Goal: Task Accomplishment & Management: Manage account settings

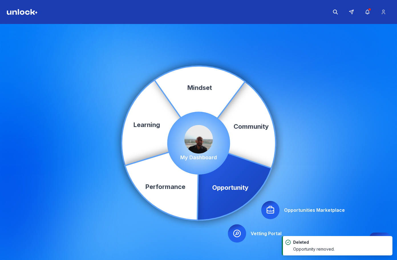
click at [241, 237] on icon at bounding box center [236, 232] width 9 height 9
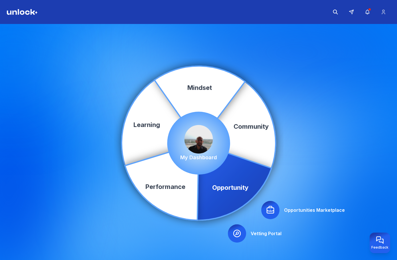
click at [272, 210] on icon at bounding box center [270, 209] width 9 height 9
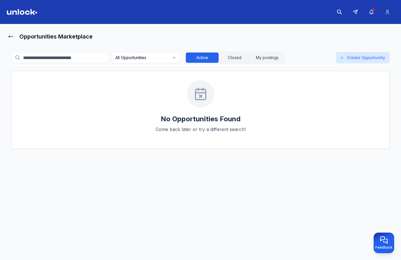
click at [127, 60] on html "Opportunities Marketplace All Opportunities Active Closed My postings + Create …" at bounding box center [200, 130] width 401 height 260
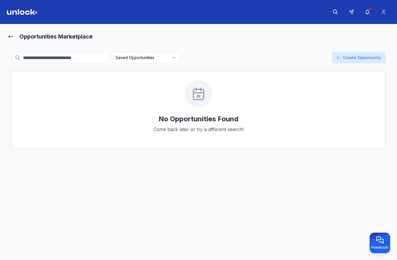
click at [156, 63] on div "Saved Opportunities Active Closed My postings + Create Opportunity" at bounding box center [198, 57] width 374 height 13
click at [148, 59] on html "Opportunities Marketplace Saved Opportunities Active Closed My postings + Creat…" at bounding box center [198, 130] width 397 height 260
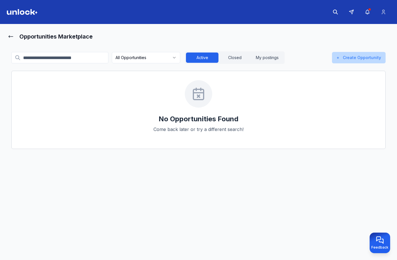
click at [353, 54] on button "+ Create Opportunity" at bounding box center [359, 57] width 54 height 11
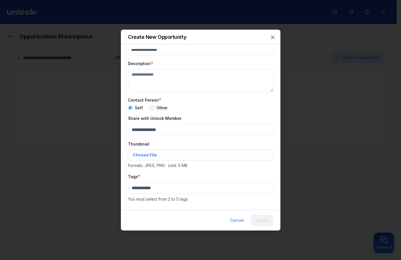
scroll to position [28, 0]
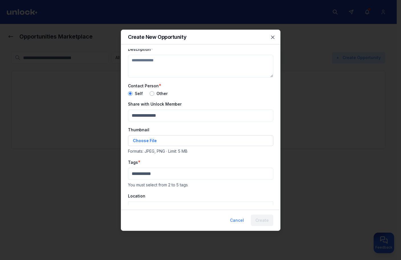
click at [308, 142] on div at bounding box center [200, 130] width 401 height 260
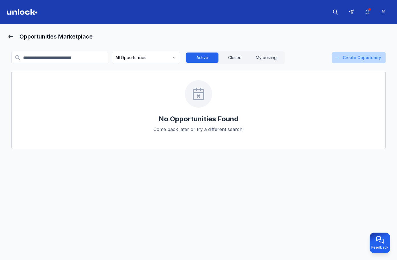
click at [368, 59] on button "+ Create Opportunity" at bounding box center [359, 57] width 54 height 11
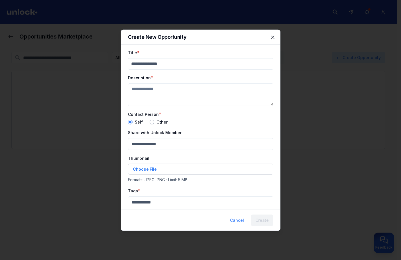
click at [243, 66] on input "Title" at bounding box center [200, 63] width 145 height 11
paste input "**********"
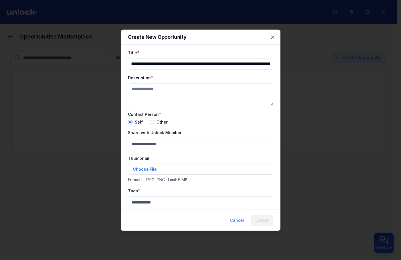
paste input "**********"
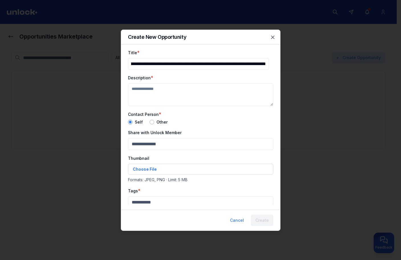
paste input "**********"
paste
type input "**********"
click at [194, 97] on textarea "Description" at bounding box center [200, 94] width 145 height 23
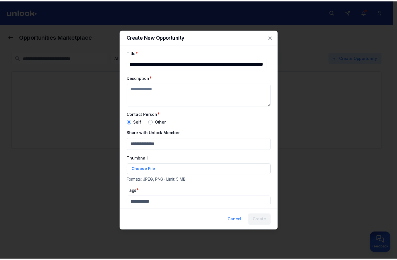
scroll to position [0, 0]
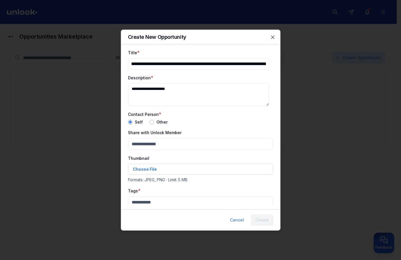
type textarea "**********"
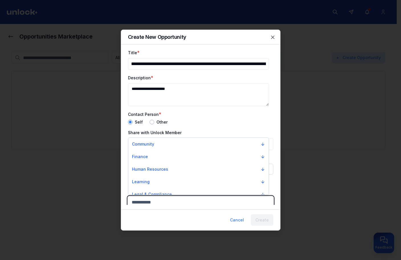
click at [166, 201] on body "**********" at bounding box center [198, 130] width 397 height 260
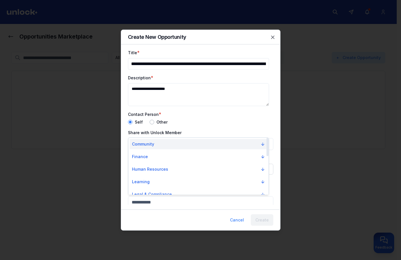
click at [170, 144] on button "Community" at bounding box center [199, 144] width 138 height 10
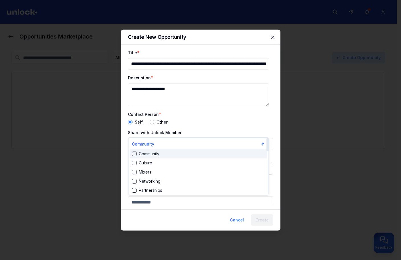
click at [172, 156] on div "Community" at bounding box center [199, 153] width 138 height 9
click at [174, 170] on div "Mixers" at bounding box center [199, 171] width 138 height 9
drag, startPoint x: 236, startPoint y: 108, endPoint x: 248, endPoint y: 168, distance: 60.8
click at [236, 110] on div at bounding box center [200, 130] width 401 height 260
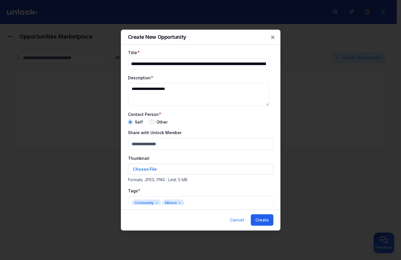
click at [263, 217] on button "Create" at bounding box center [262, 219] width 23 height 11
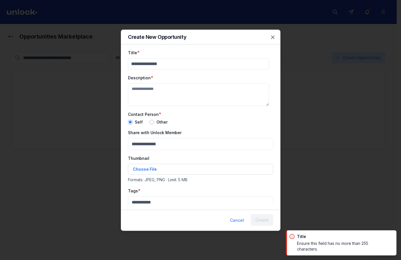
click at [364, 172] on div at bounding box center [200, 130] width 401 height 260
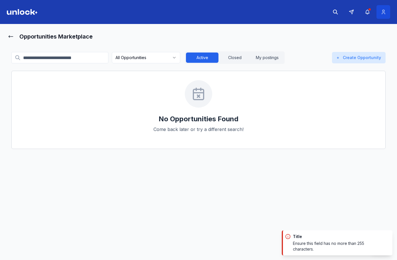
click at [386, 8] on button at bounding box center [383, 12] width 14 height 14
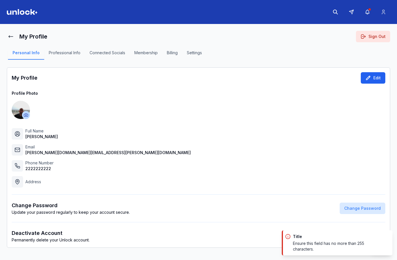
click at [365, 79] on button "Edit" at bounding box center [372, 77] width 25 height 11
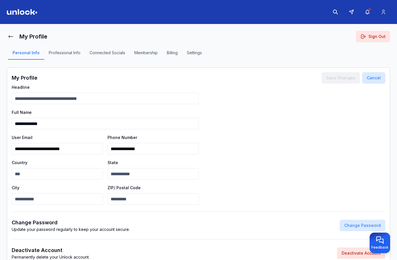
click at [144, 172] on input "State" at bounding box center [152, 173] width 91 height 11
type input "**"
click at [108, 100] on input "Headline" at bounding box center [105, 98] width 187 height 11
type input "*"
click at [64, 194] on input "City" at bounding box center [57, 198] width 91 height 11
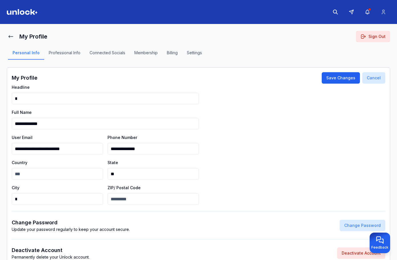
type input "*"
click at [339, 76] on button "Save Changes" at bounding box center [340, 77] width 38 height 11
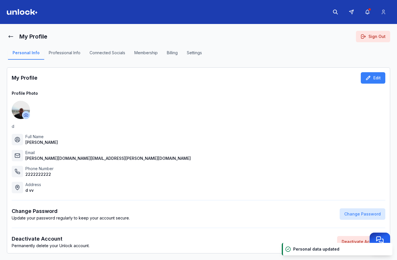
click at [65, 54] on button "Professional Info" at bounding box center [64, 55] width 41 height 10
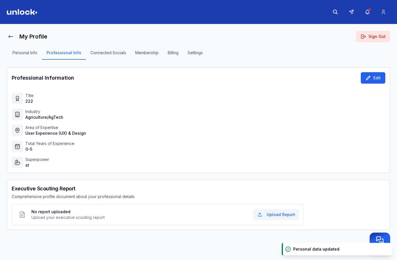
click at [371, 79] on icon at bounding box center [368, 78] width 6 height 6
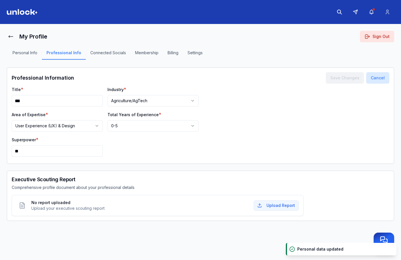
click at [146, 105] on html "**********" at bounding box center [200, 130] width 401 height 260
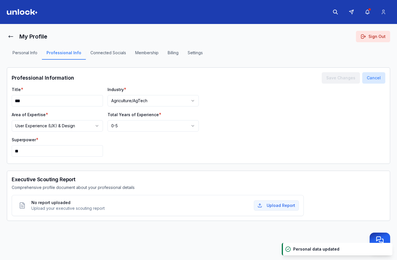
click at [138, 124] on html "**********" at bounding box center [198, 130] width 397 height 260
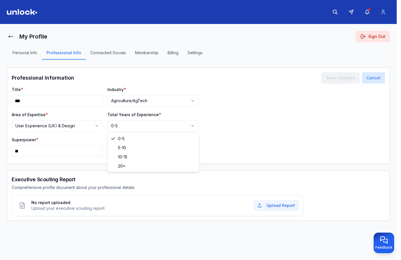
select select "****"
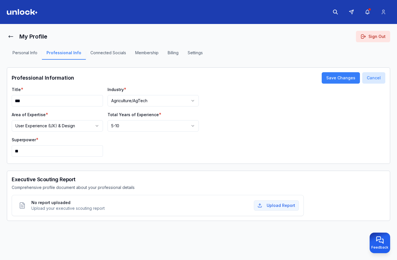
click at [73, 153] on input "**" at bounding box center [57, 150] width 91 height 11
type input "***"
click at [73, 97] on input "***" at bounding box center [57, 100] width 91 height 11
type input "****"
click at [344, 81] on button "Save Changes" at bounding box center [340, 77] width 38 height 11
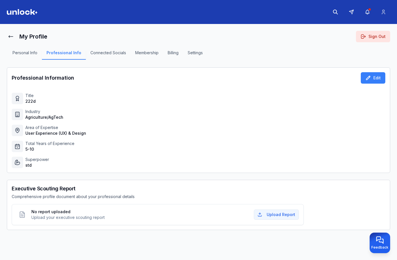
click at [303, 259] on html "My Profile Sign Out Personal Info Professional Info Connected Socials Membershi…" at bounding box center [198, 130] width 397 height 260
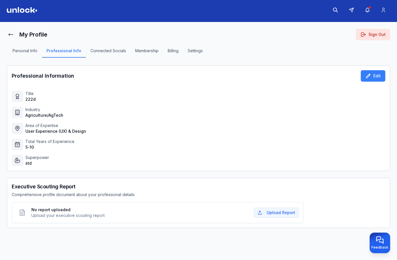
scroll to position [2, 0]
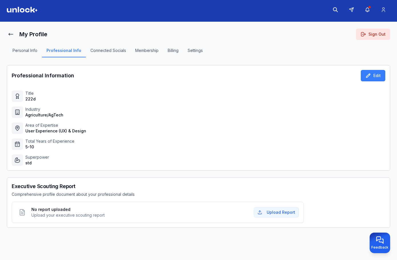
click at [17, 4] on header at bounding box center [198, 10] width 397 height 24
click at [17, 7] on header at bounding box center [198, 10] width 397 height 24
click at [17, 7] on img at bounding box center [22, 10] width 31 height 6
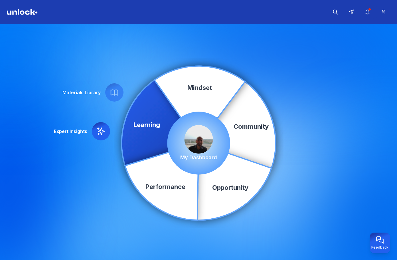
click at [207, 148] on img at bounding box center [198, 139] width 28 height 28
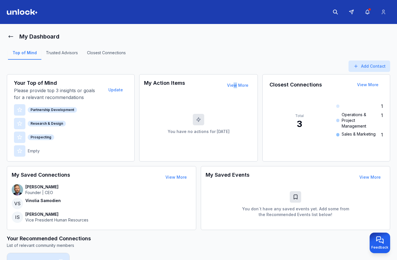
click at [236, 77] on div "My Action Items View More You have no actions for today View More" at bounding box center [198, 117] width 119 height 87
click at [240, 84] on button "View More" at bounding box center [237, 84] width 30 height 11
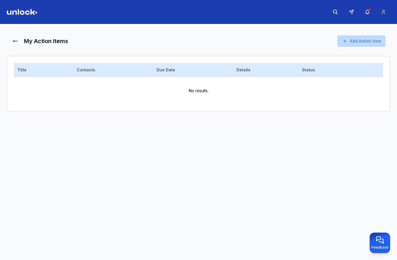
click at [358, 43] on button "Add Action Item" at bounding box center [361, 40] width 48 height 11
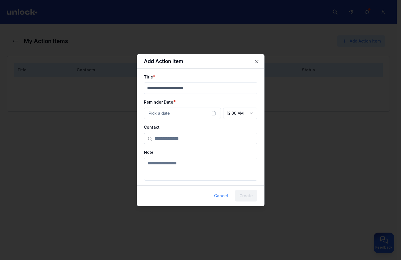
drag, startPoint x: 292, startPoint y: 68, endPoint x: 283, endPoint y: 69, distance: 9.1
click at [290, 68] on div at bounding box center [200, 130] width 401 height 260
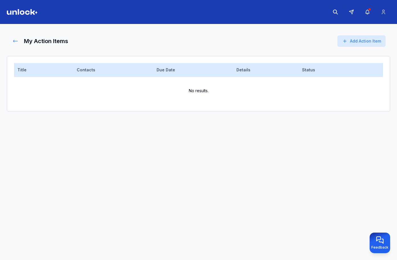
click at [17, 40] on icon at bounding box center [16, 41] width 6 height 6
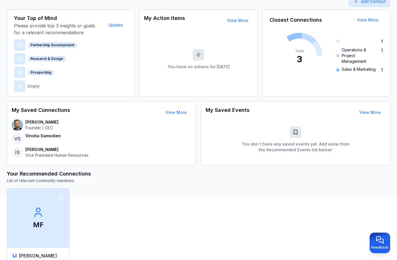
scroll to position [114, 0]
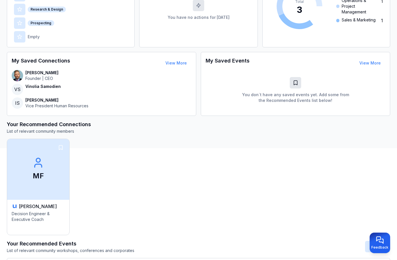
click at [28, 171] on span "MF" at bounding box center [38, 168] width 65 height 62
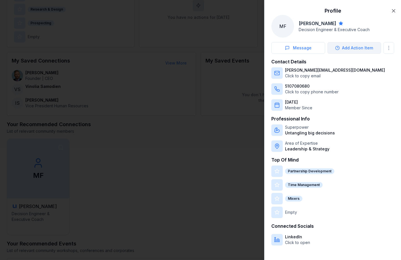
click at [355, 50] on button "Add Action Item" at bounding box center [354, 47] width 54 height 11
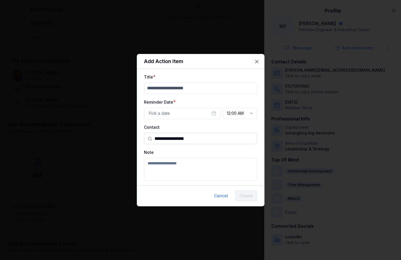
click at [113, 93] on div at bounding box center [200, 130] width 401 height 260
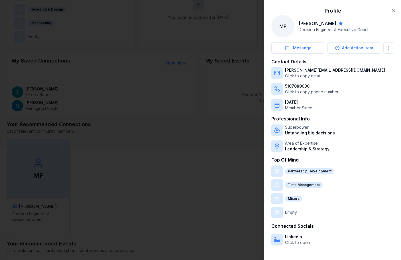
click at [136, 72] on div at bounding box center [200, 130] width 401 height 260
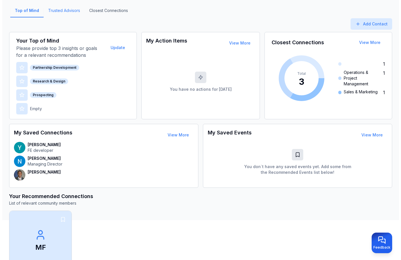
scroll to position [0, 0]
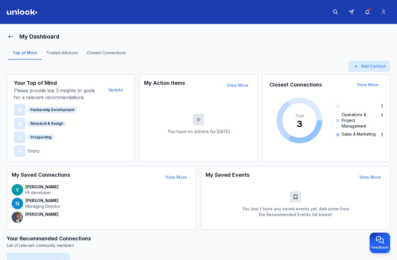
click at [34, 15] on header at bounding box center [198, 12] width 397 height 24
click at [32, 11] on img at bounding box center [22, 12] width 31 height 6
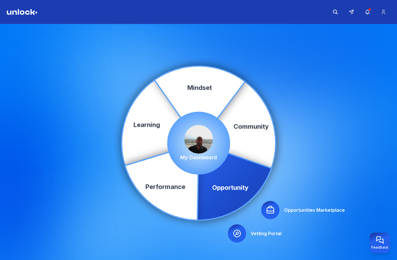
click at [277, 211] on div at bounding box center [270, 210] width 18 height 18
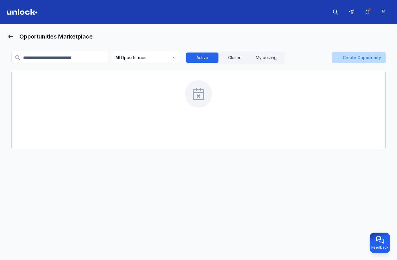
click at [364, 61] on button "+ Create Opportunity" at bounding box center [359, 57] width 54 height 11
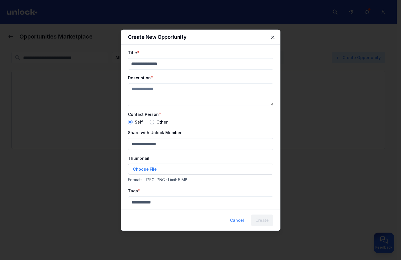
scroll to position [28, 0]
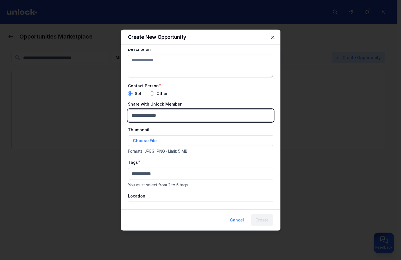
click at [173, 113] on body "Opportunities Marketplace All Opportunities Active Closed My postings + Create …" at bounding box center [198, 130] width 397 height 260
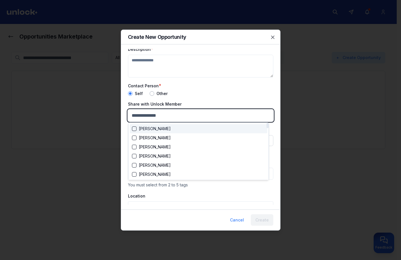
click at [165, 131] on div "Richie Cruz" at bounding box center [199, 128] width 138 height 9
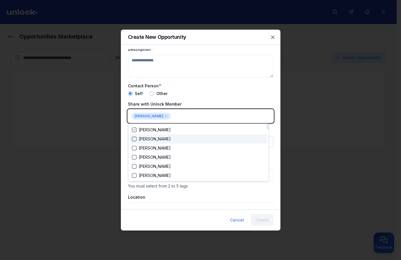
click at [163, 138] on div "Adrienne John Cooper" at bounding box center [151, 139] width 39 height 6
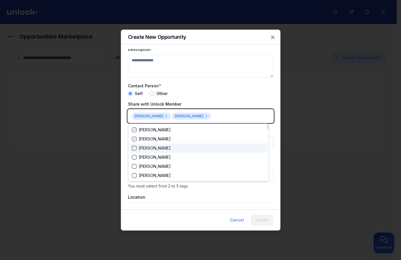
click at [164, 144] on div "Alejandra Pedemonte" at bounding box center [199, 147] width 138 height 9
click at [167, 150] on div "Alejandra Pedemonte" at bounding box center [151, 148] width 39 height 6
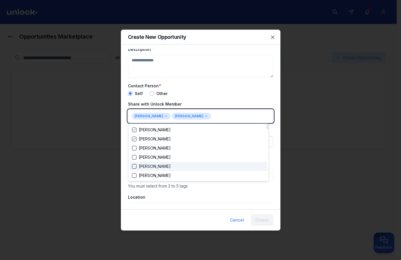
click at [170, 163] on div "Dan Hurwitz" at bounding box center [199, 166] width 138 height 9
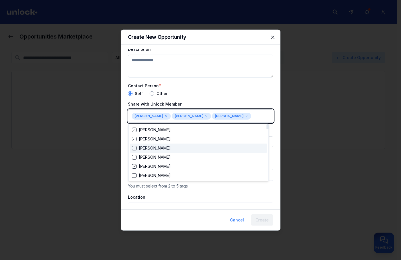
click at [172, 152] on div "Alejandra Pedemonte" at bounding box center [199, 147] width 138 height 9
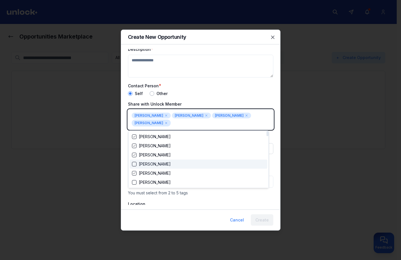
click at [173, 160] on div "Mara Molina" at bounding box center [199, 163] width 138 height 9
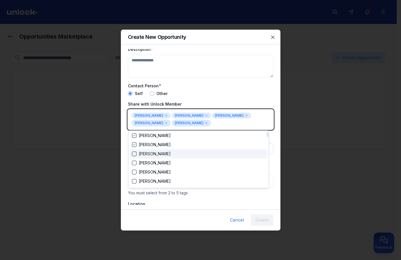
click at [170, 154] on div "Sasha Seymore" at bounding box center [199, 153] width 138 height 9
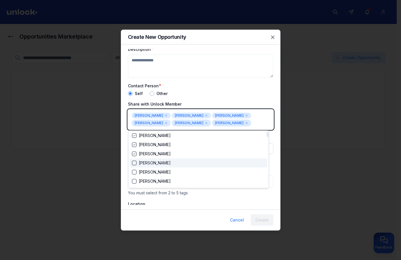
click at [173, 166] on div "Bobby Audley" at bounding box center [199, 162] width 138 height 9
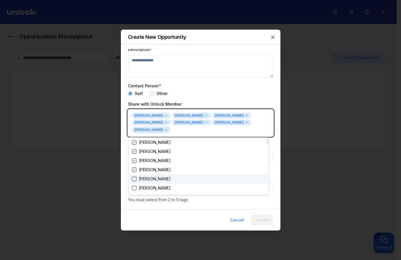
click at [174, 179] on div "Martin Johnson" at bounding box center [199, 178] width 138 height 9
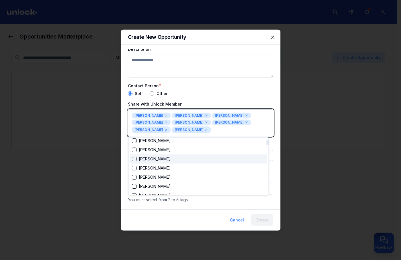
scroll to position [85, 0]
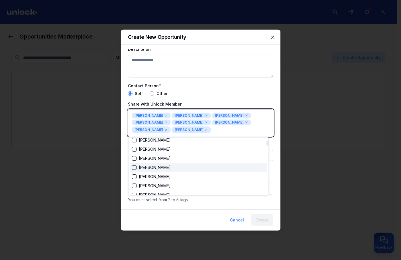
click at [177, 168] on div "Ivan Francis" at bounding box center [199, 167] width 138 height 9
click at [179, 170] on div "Ivan Francis" at bounding box center [199, 167] width 138 height 9
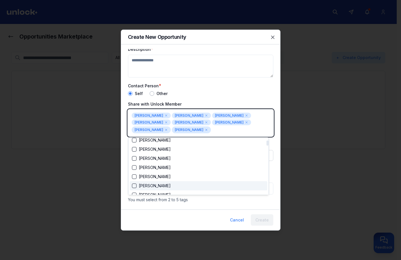
click at [182, 179] on div "Alexys Feaster" at bounding box center [199, 176] width 138 height 9
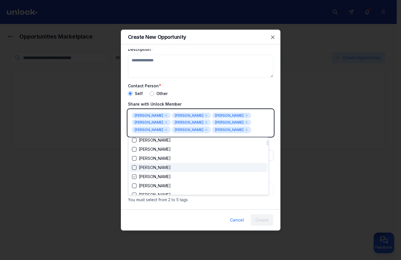
click at [174, 163] on div "Ivan Francis" at bounding box center [199, 167] width 138 height 9
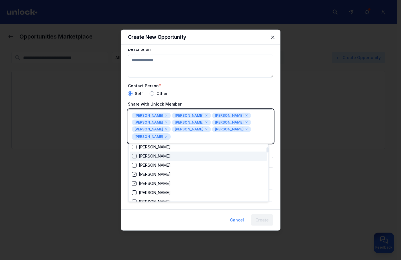
click at [175, 160] on div "Yegor Slobodyanik" at bounding box center [199, 155] width 138 height 9
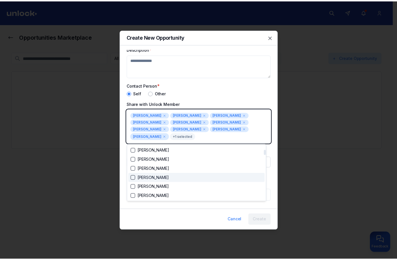
scroll to position [171, 0]
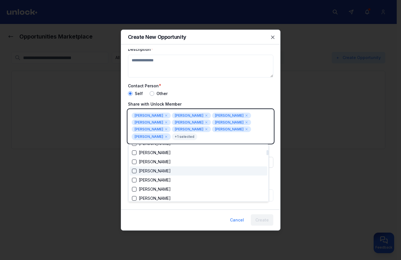
click at [175, 173] on div "Andrew Kovalchuk" at bounding box center [199, 170] width 138 height 9
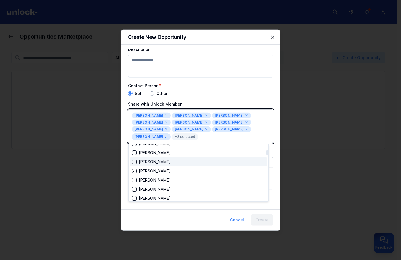
click at [176, 162] on div "Jason Brown" at bounding box center [199, 161] width 138 height 9
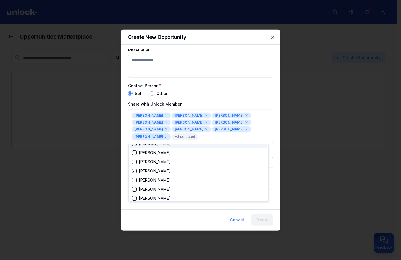
click at [274, 37] on div at bounding box center [200, 130] width 401 height 260
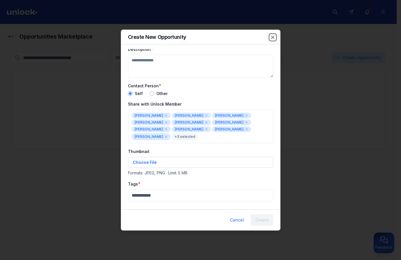
click at [274, 38] on icon "button" at bounding box center [273, 37] width 6 height 6
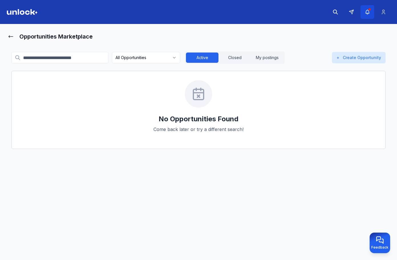
click at [360, 17] on button "button" at bounding box center [367, 12] width 14 height 14
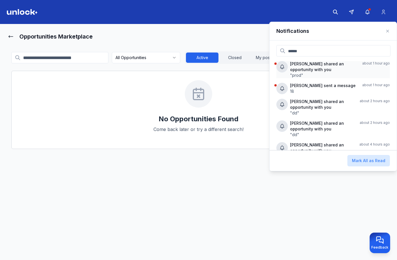
click at [335, 68] on p "Ivan P shared an opportunity with you" at bounding box center [324, 66] width 68 height 11
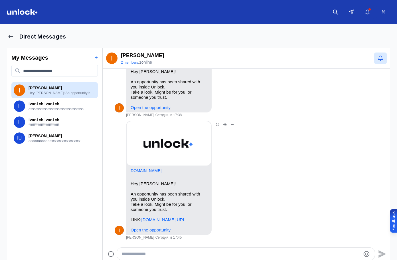
scroll to position [761, 0]
click at [156, 217] on link "ua.tribuna.com/basketball/tournament/nba/?gr=www" at bounding box center [163, 219] width 45 height 5
click at [32, 13] on img at bounding box center [22, 12] width 31 height 6
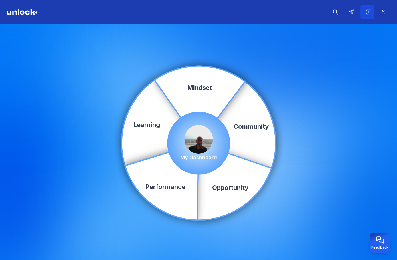
click at [366, 8] on button "button" at bounding box center [367, 12] width 14 height 14
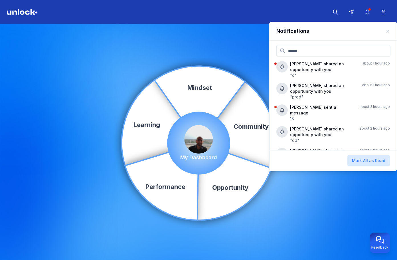
drag, startPoint x: 219, startPoint y: 59, endPoint x: 215, endPoint y: 25, distance: 34.1
click at [219, 58] on div "Community Learning Opportunity Performance Mindset My Dashboard" at bounding box center [198, 143] width 397 height 238
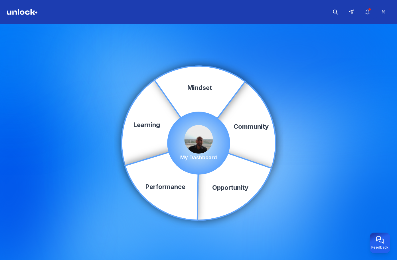
click at [30, 21] on header at bounding box center [198, 12] width 397 height 24
click at [33, 15] on header at bounding box center [198, 12] width 397 height 24
click at [359, 13] on div at bounding box center [359, 12] width 62 height 14
click at [390, 17] on header at bounding box center [198, 12] width 397 height 24
click at [365, 11] on icon "button" at bounding box center [367, 12] width 6 height 6
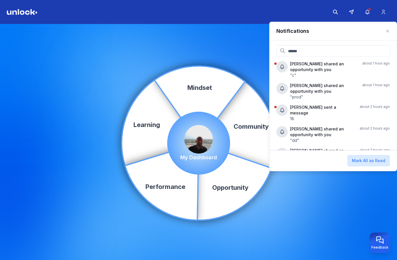
click at [227, 59] on div "Community Learning Opportunity Performance Mindset My Dashboard" at bounding box center [198, 143] width 397 height 238
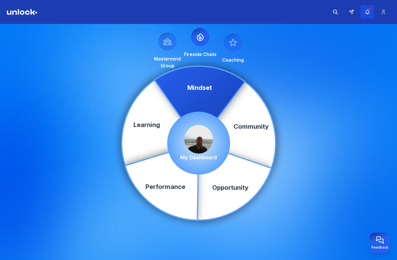
click at [371, 12] on button "button" at bounding box center [367, 12] width 14 height 14
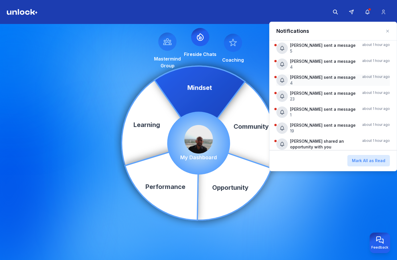
scroll to position [28, 0]
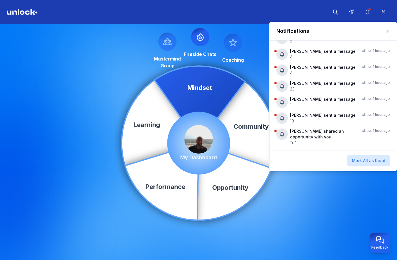
click at [84, 74] on div "Community Learning Opportunity Performance Mindset Mastermind Group Fireside Ch…" at bounding box center [198, 143] width 397 height 238
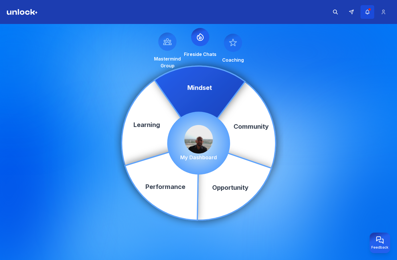
click at [370, 13] on icon "button" at bounding box center [367, 12] width 6 height 6
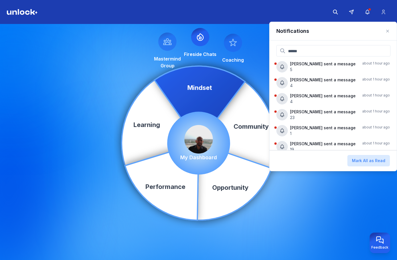
click at [247, 46] on div "Community Learning Opportunity Performance Mindset Mastermind Group Fireside Ch…" at bounding box center [198, 143] width 397 height 238
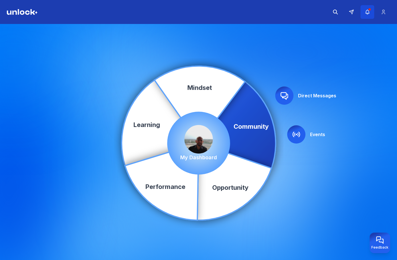
click at [369, 13] on icon "button" at bounding box center [367, 12] width 6 height 6
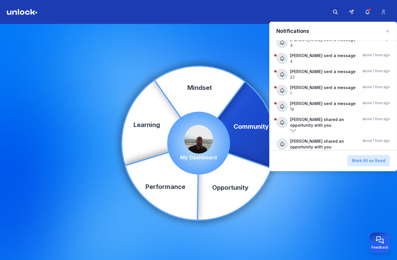
scroll to position [0, 0]
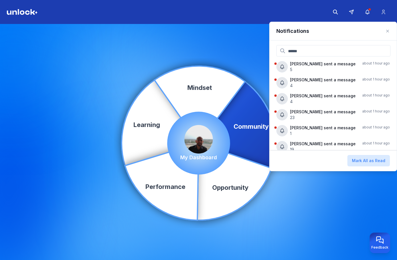
click at [242, 48] on div "Community Learning Opportunity Performance Mindset Direct Messages Events My Da…" at bounding box center [198, 143] width 397 height 238
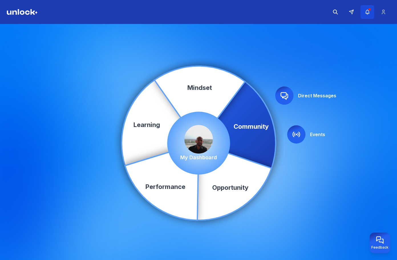
click at [371, 13] on button "button" at bounding box center [367, 12] width 14 height 14
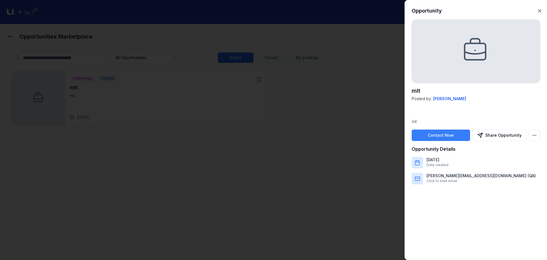
click at [337, 69] on div at bounding box center [273, 130] width 547 height 260
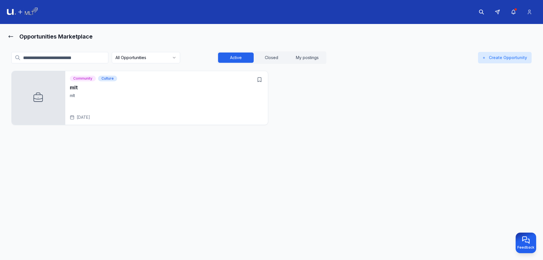
click at [314, 54] on button "My postings" at bounding box center [307, 57] width 36 height 10
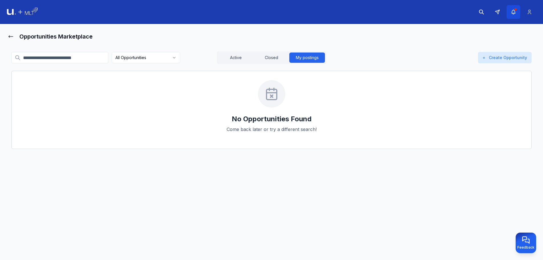
click at [511, 16] on button "button" at bounding box center [513, 12] width 14 height 14
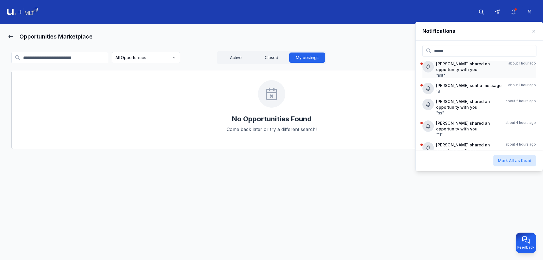
click at [472, 68] on p "Ivan P shared an opportunity with you" at bounding box center [470, 66] width 68 height 11
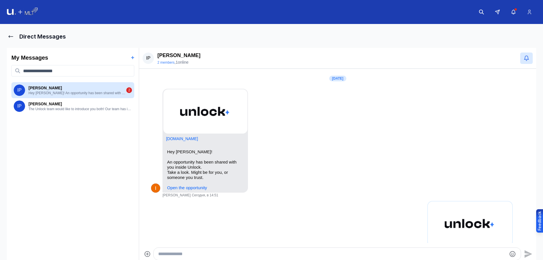
scroll to position [631, 0]
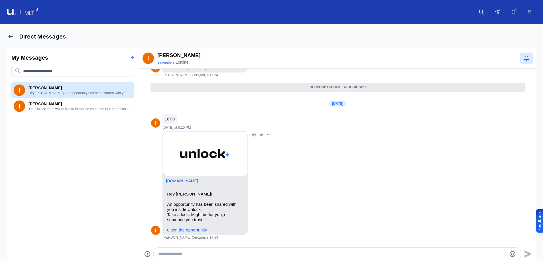
click at [205, 230] on link "Open the opportunity" at bounding box center [187, 229] width 40 height 5
